Goal: Check status: Check status

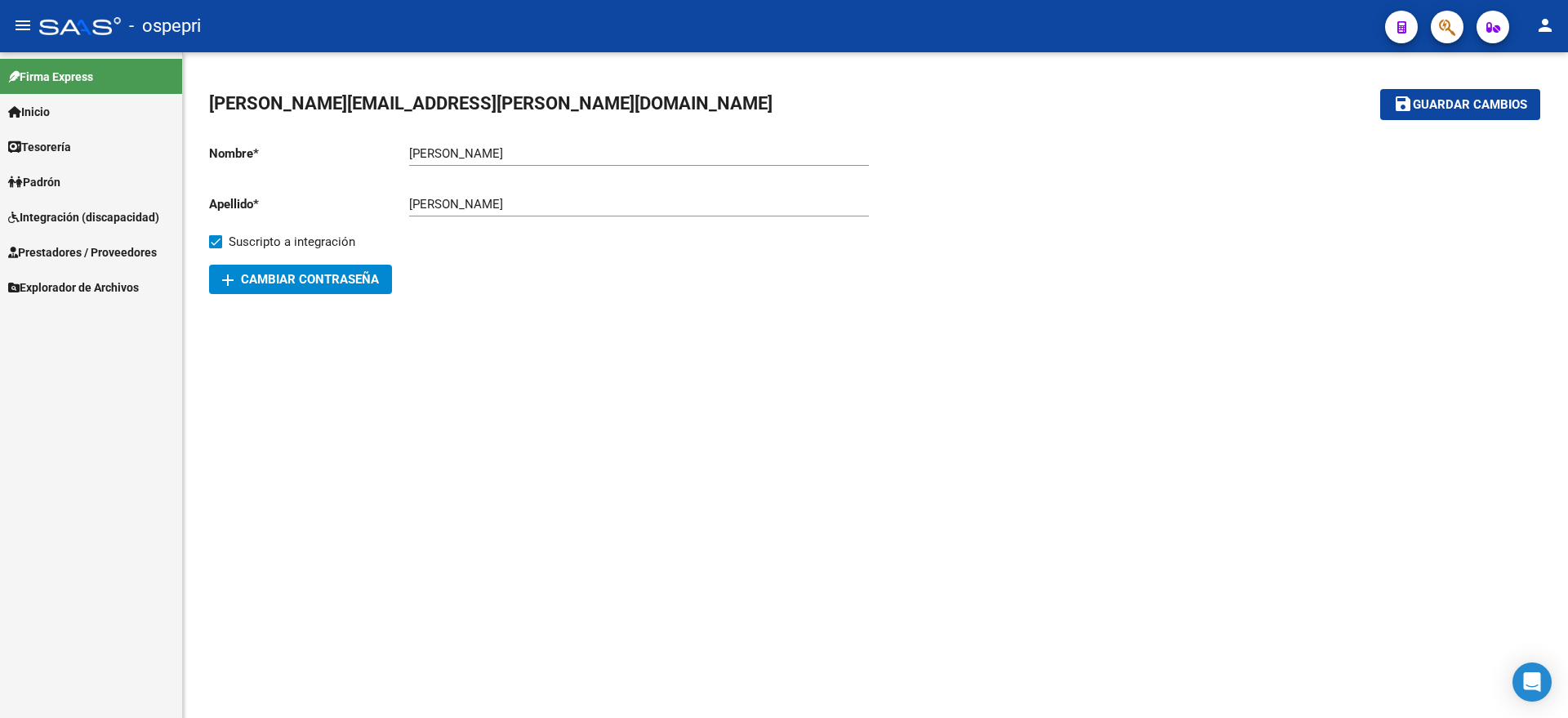
click at [64, 205] on link "Integración (discapacidad)" at bounding box center [91, 217] width 182 height 35
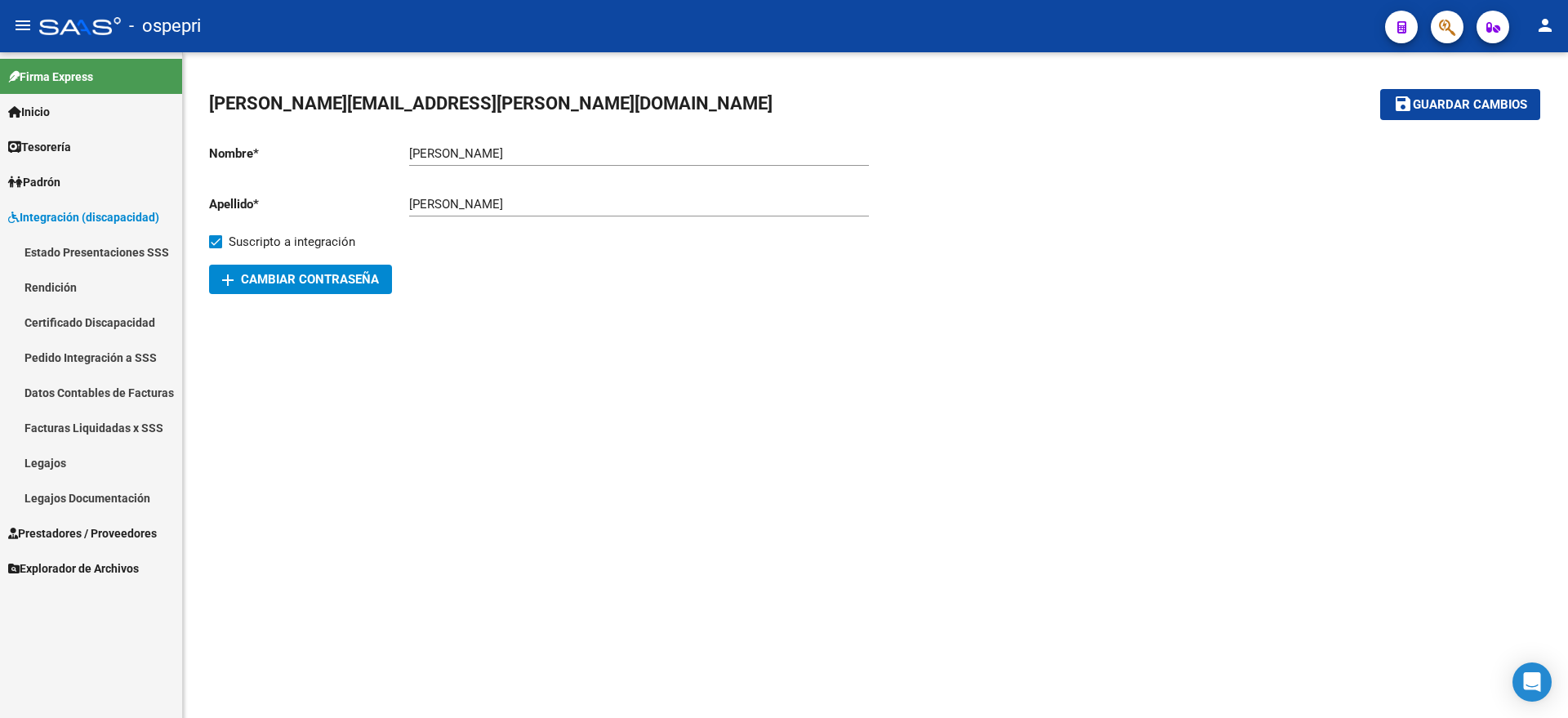
click at [68, 365] on link "Pedido Integración a SSS" at bounding box center [91, 358] width 182 height 35
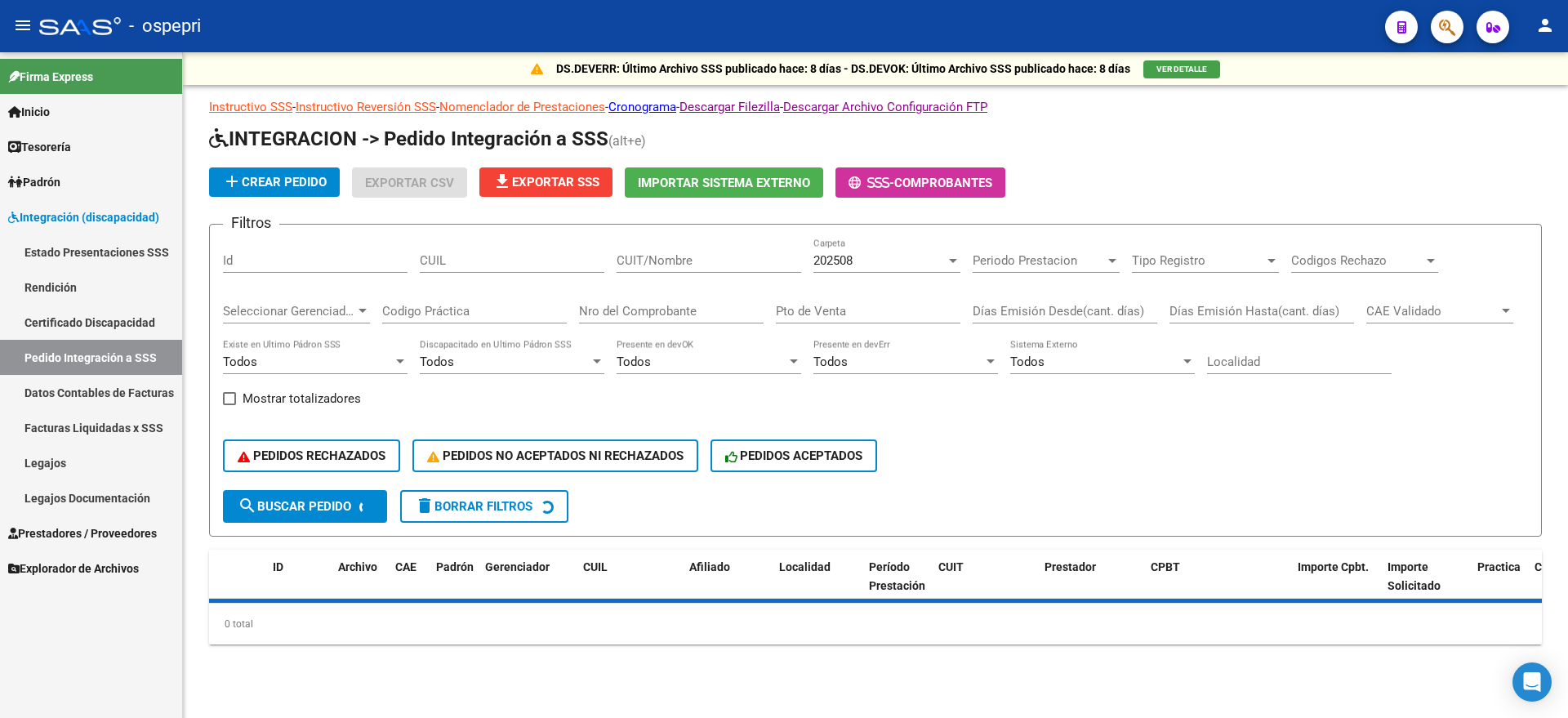
click at [636, 300] on div "Nro del Comprobante" at bounding box center [671, 306] width 184 height 35
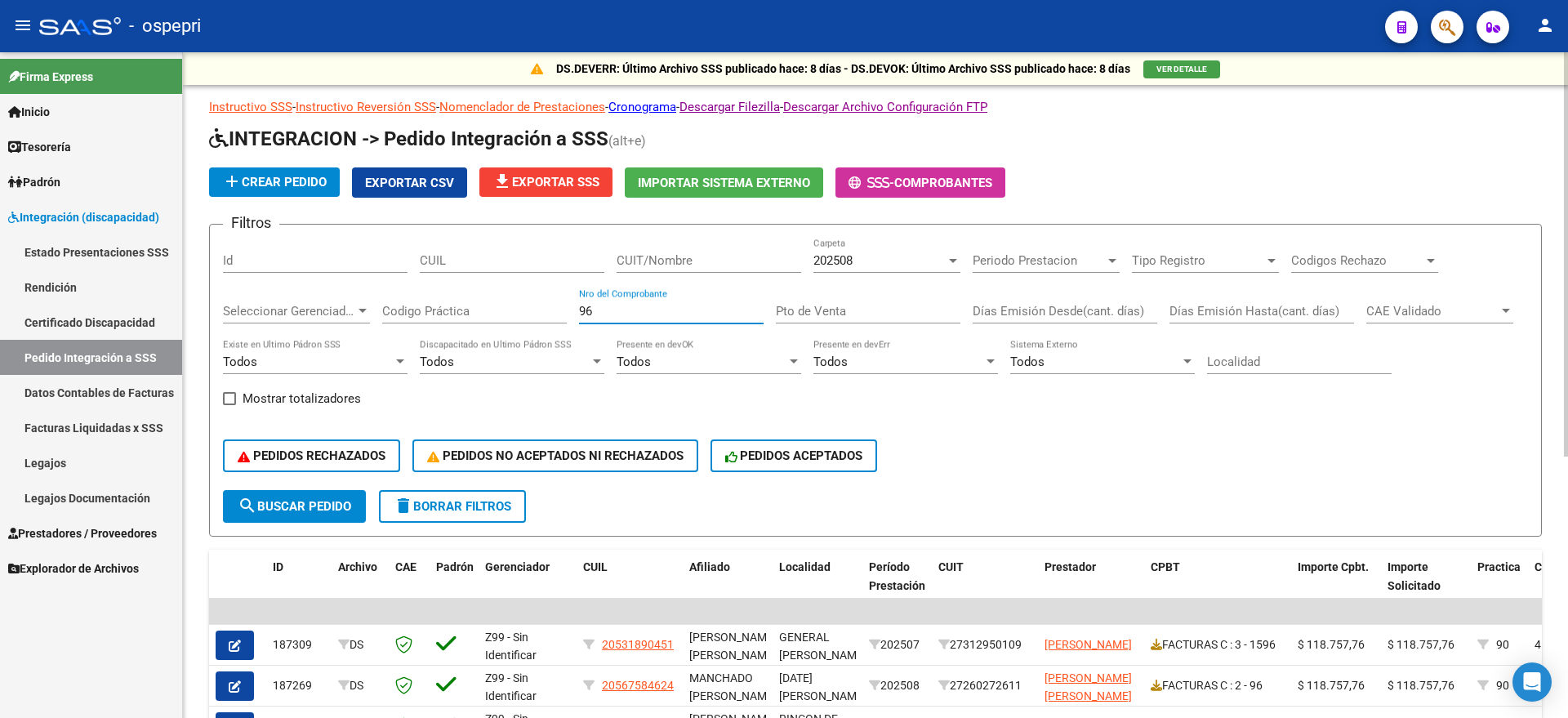
type input "96"
click at [726, 265] on input "CUIT/Nombre" at bounding box center [709, 260] width 184 height 14
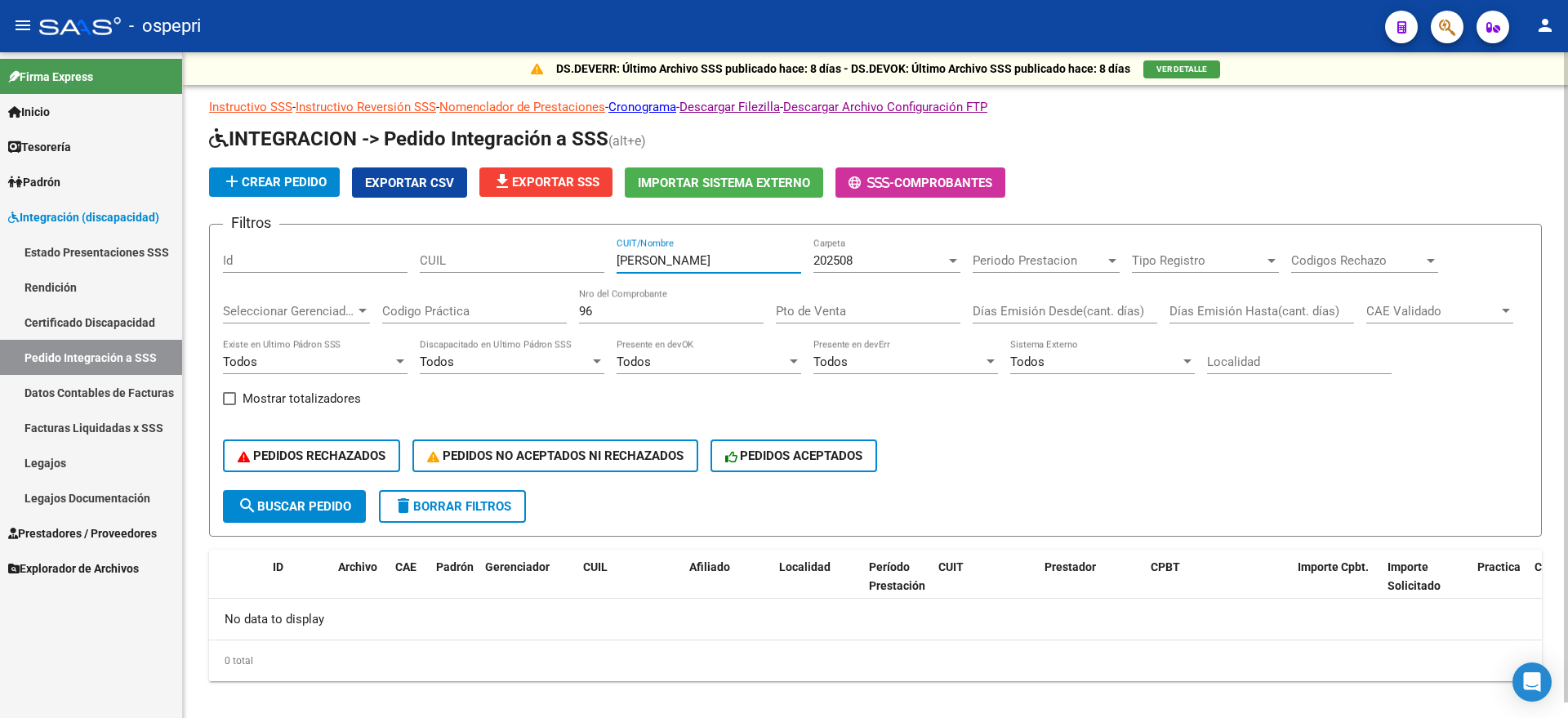
type input "[PERSON_NAME]"
click at [850, 245] on div "202508 Carpeta" at bounding box center [887, 255] width 147 height 35
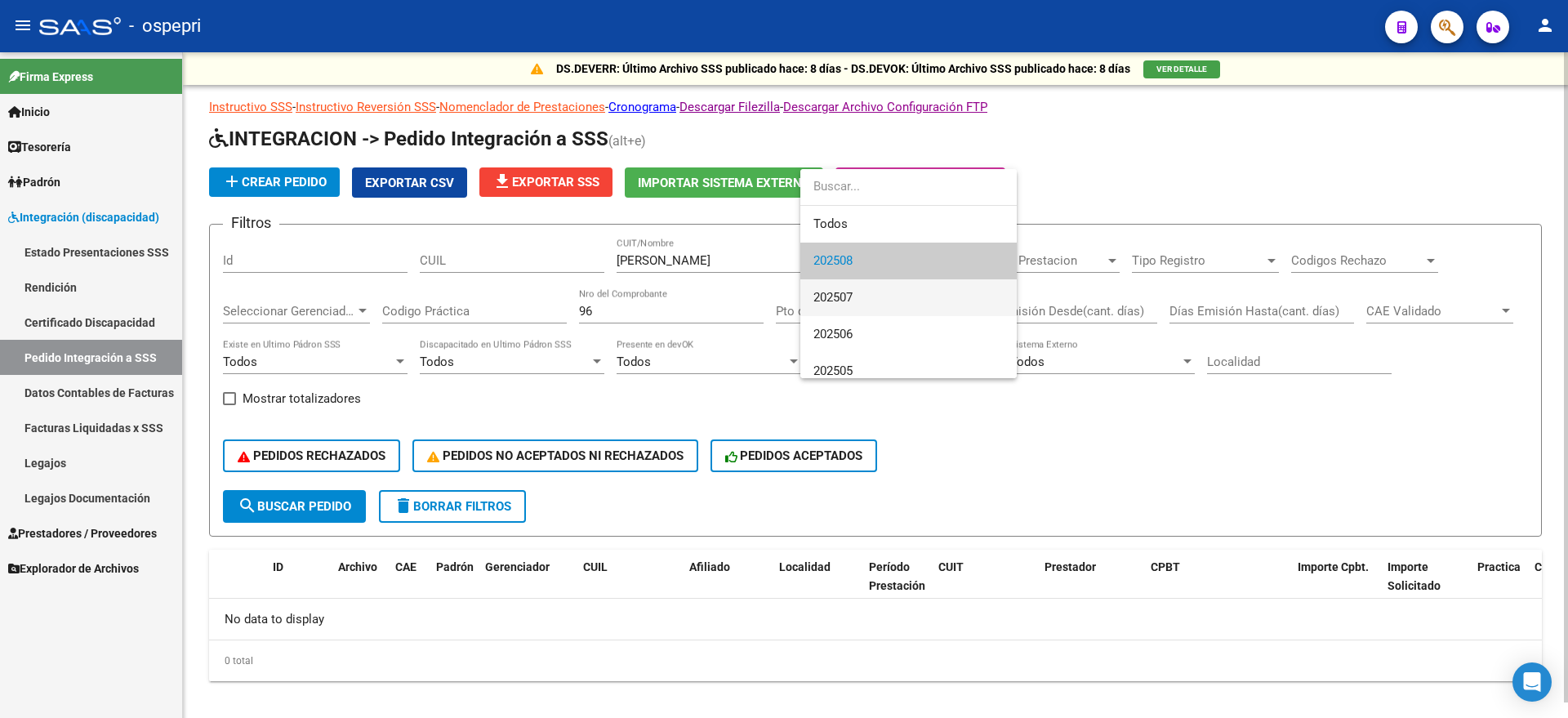
click at [864, 292] on span "202507" at bounding box center [909, 298] width 190 height 37
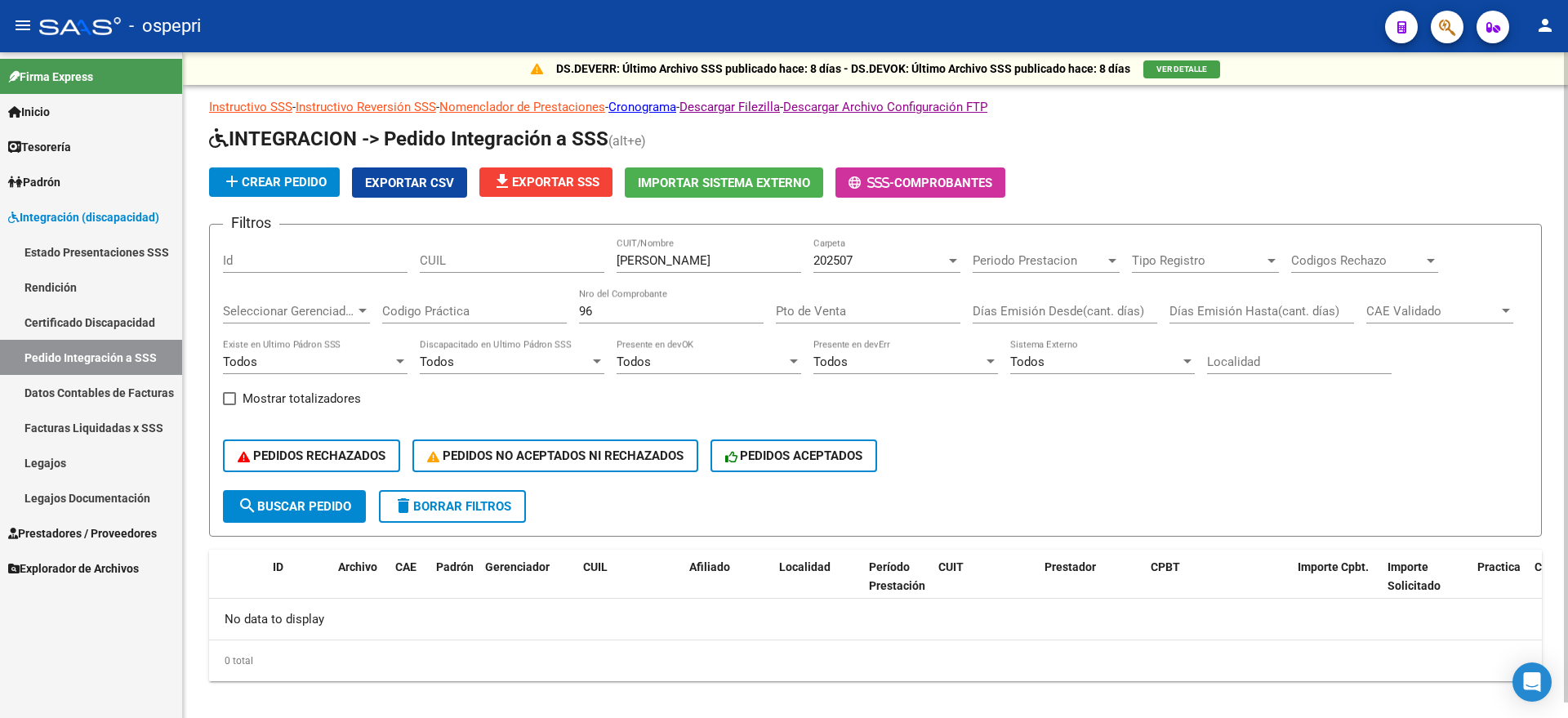
click at [864, 268] on div "202507 Carpeta" at bounding box center [887, 255] width 147 height 35
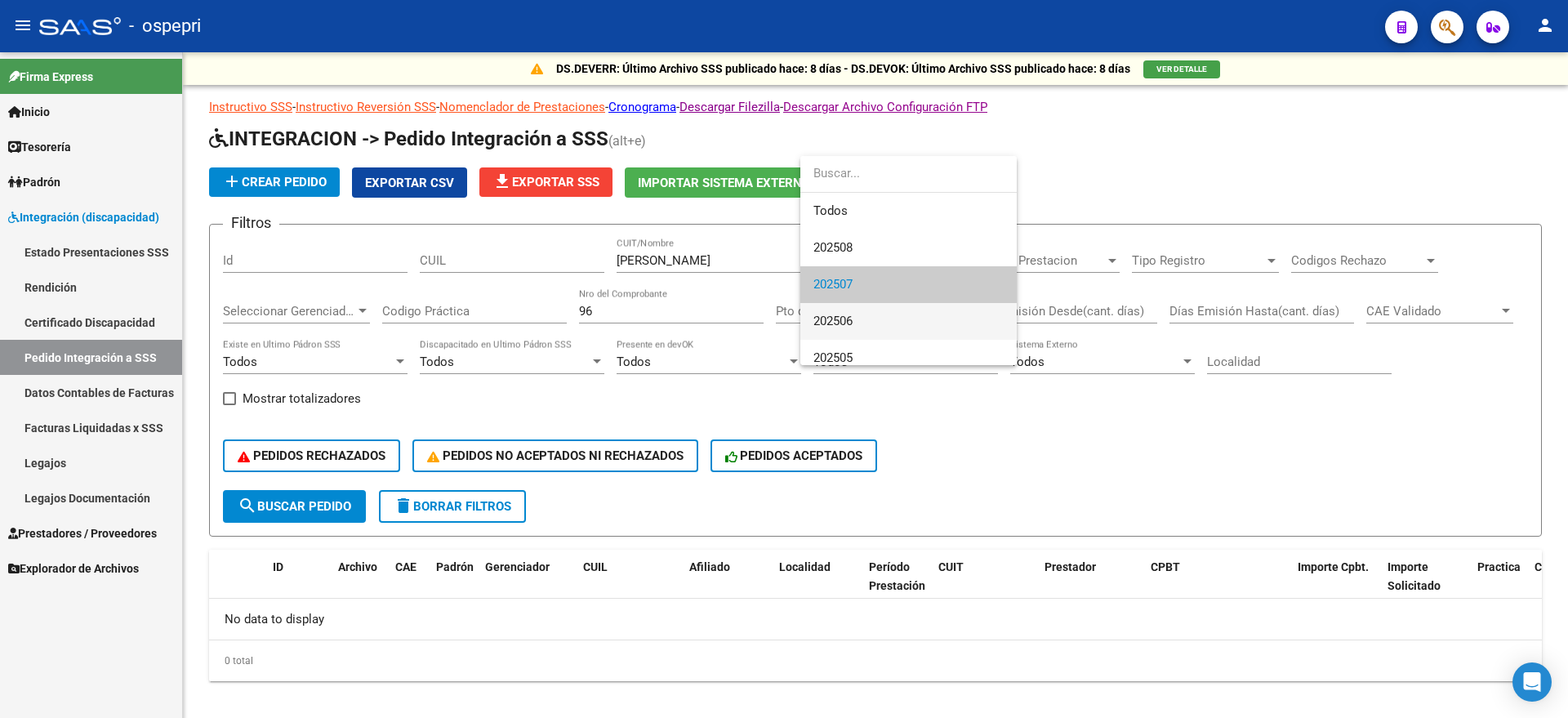
scroll to position [24, 0]
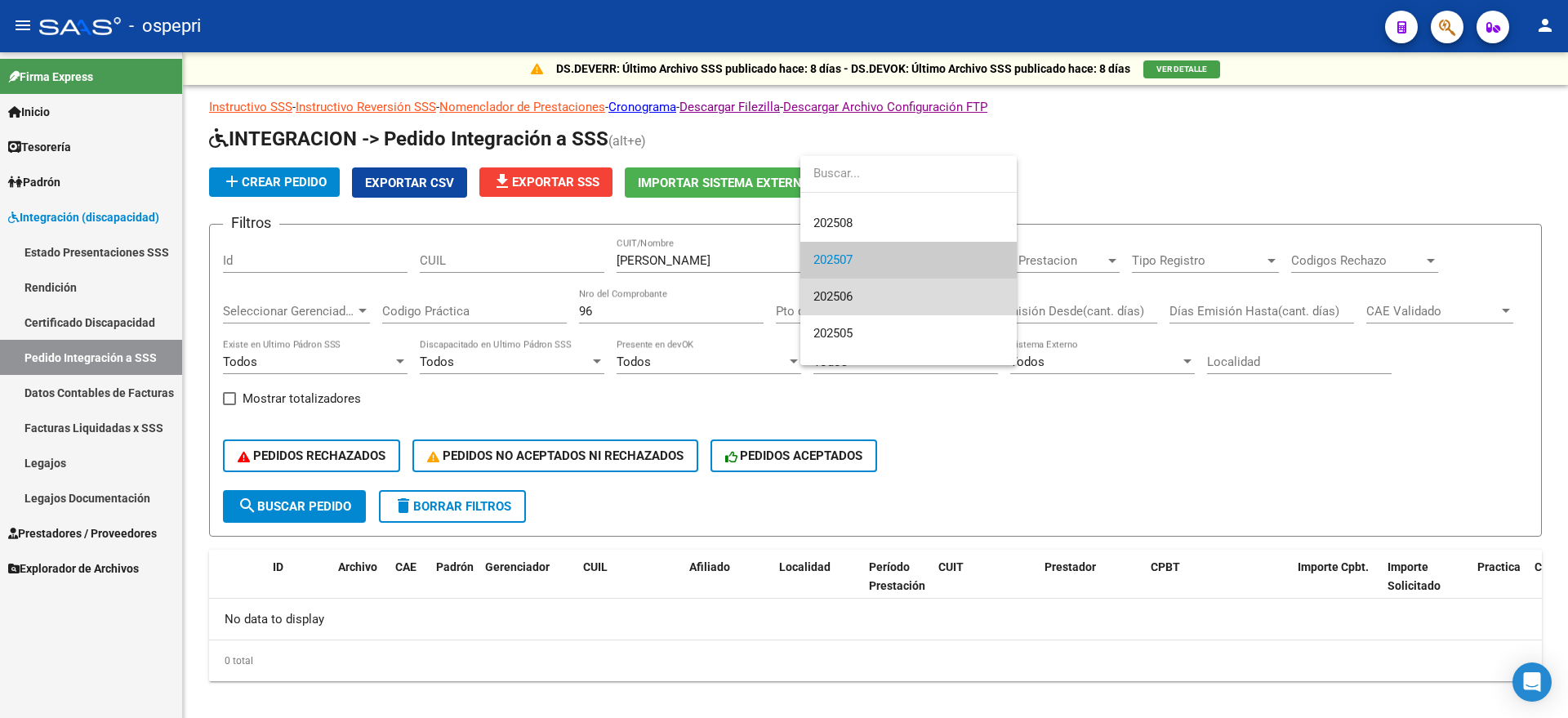
click at [864, 306] on span "202506" at bounding box center [909, 297] width 190 height 37
